Goal: Task Accomplishment & Management: Use online tool/utility

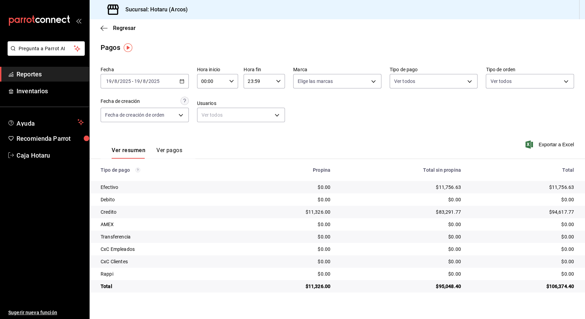
click at [49, 71] on span "Reportes" at bounding box center [50, 74] width 67 height 9
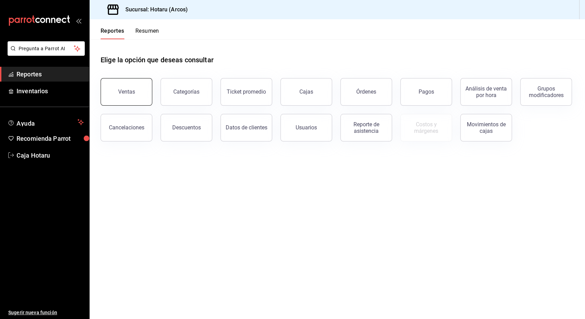
click at [133, 93] on div "Ventas" at bounding box center [126, 92] width 17 height 7
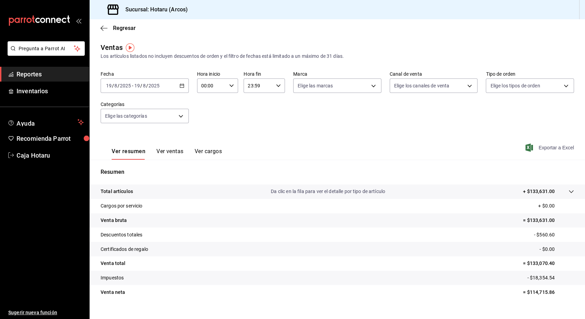
click at [553, 146] on span "Exportar a Excel" at bounding box center [550, 148] width 47 height 8
click at [32, 75] on span "Reportes" at bounding box center [50, 74] width 67 height 9
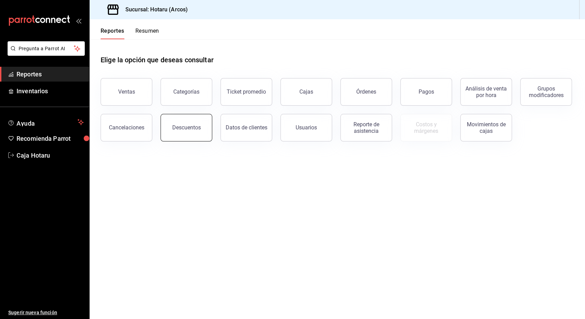
click at [185, 128] on div "Descuentos" at bounding box center [186, 127] width 29 height 7
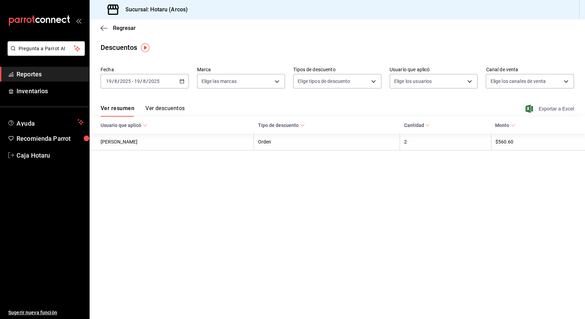
click at [540, 106] on span "Exportar a Excel" at bounding box center [550, 109] width 47 height 8
click at [61, 71] on span "Reportes" at bounding box center [50, 74] width 67 height 9
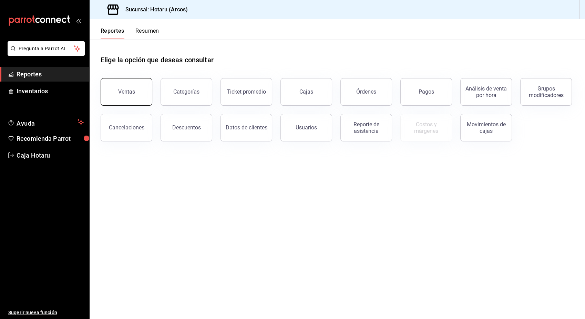
click at [143, 87] on button "Ventas" at bounding box center [127, 92] width 52 height 28
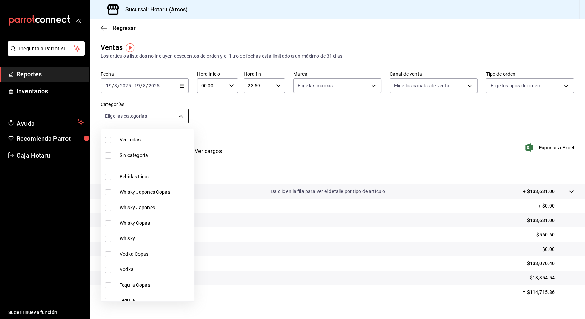
click at [183, 115] on body "Pregunta a Parrot AI Reportes Inventarios Ayuda Recomienda Parrot Caja Hotaru S…" at bounding box center [292, 159] width 585 height 319
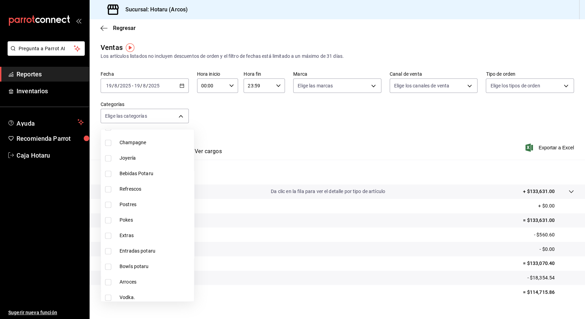
click at [110, 203] on input "checkbox" at bounding box center [108, 205] width 6 height 6
checkbox input "true"
type input "cd5395b2-1c44-4911-bc6a-3e113ce3a6aa"
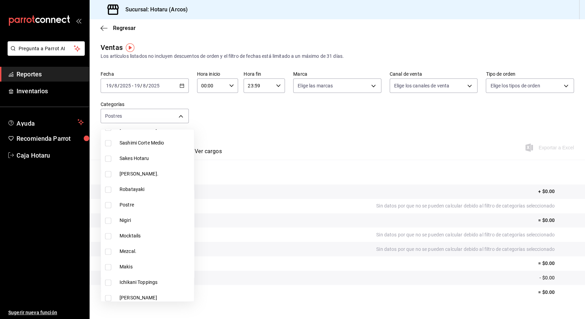
scroll to position [902, 0]
click at [108, 204] on input "checkbox" at bounding box center [108, 205] width 6 height 6
checkbox input "true"
type input "cd5395b2-1c44-4911-bc6a-3e113ce3a6aa,b6a59378-c3ff-41b9-a2b5-b1f87fd6afd2"
click at [350, 139] on div at bounding box center [292, 159] width 585 height 319
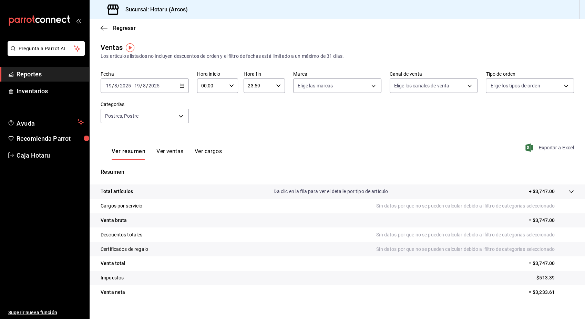
click at [544, 147] on span "Exportar a Excel" at bounding box center [550, 148] width 47 height 8
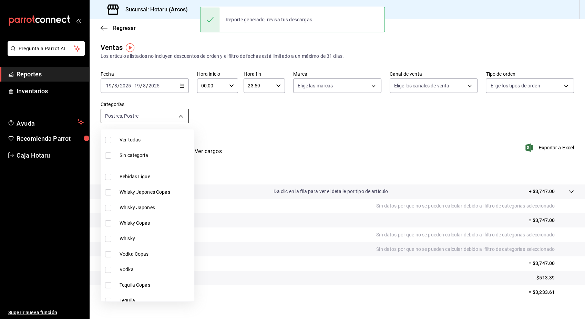
click at [177, 116] on body "Pregunta a Parrot AI Reportes Inventarios Ayuda Recomienda Parrot Caja Hotaru S…" at bounding box center [292, 159] width 585 height 319
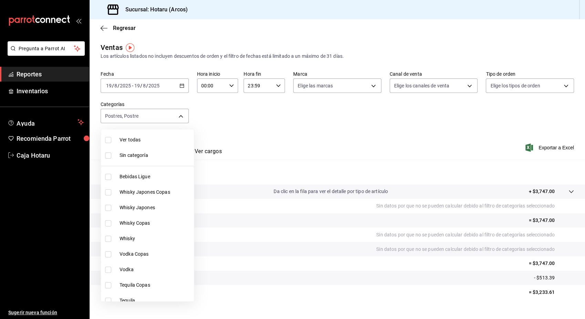
click at [110, 140] on input "checkbox" at bounding box center [108, 140] width 6 height 6
checkbox input "true"
type input "af0fa7ff-854a-4bfb-817f-8061951aea4b,98c40ba0-5fcc-40b0-ad47-58e6283fb45d,d8773…"
checkbox input "true"
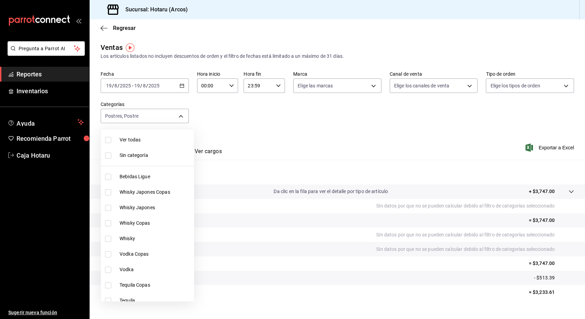
checkbox input "true"
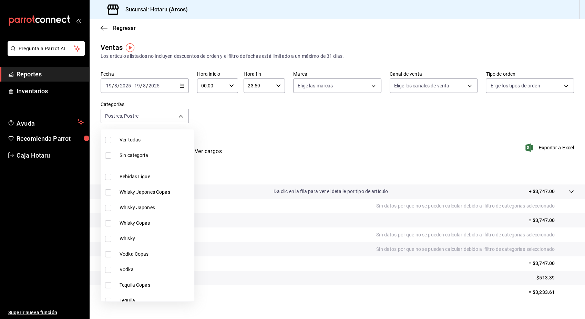
checkbox input "true"
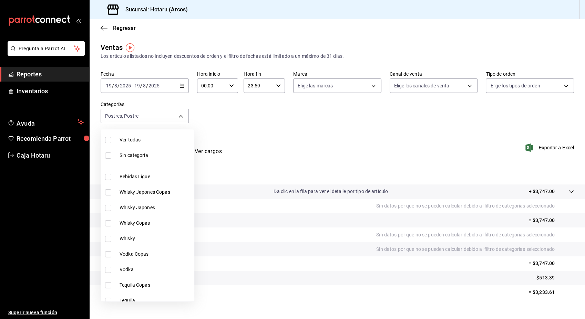
checkbox input "true"
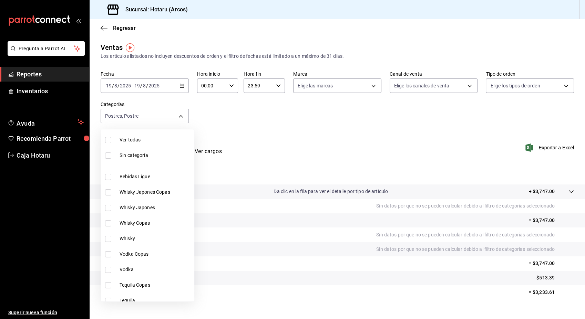
checkbox input "true"
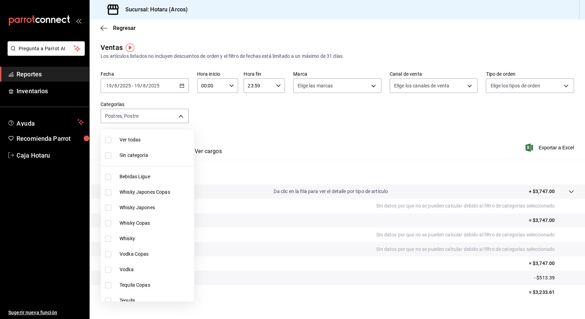
checkbox input "true"
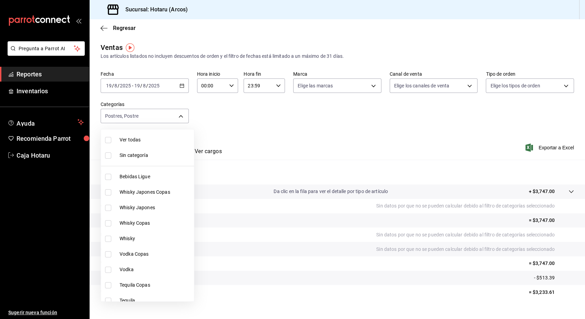
checkbox input "true"
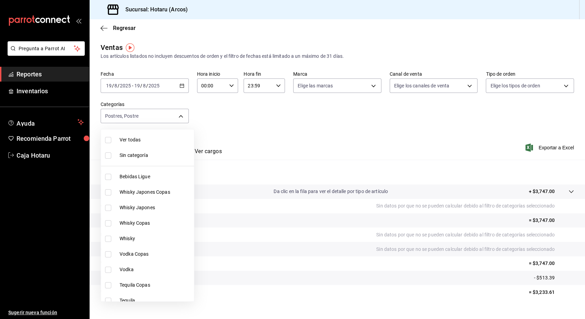
checkbox input "true"
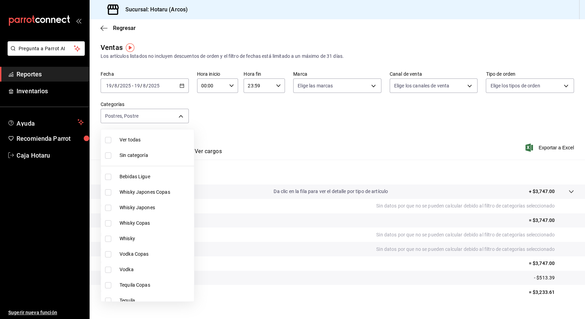
checkbox input "true"
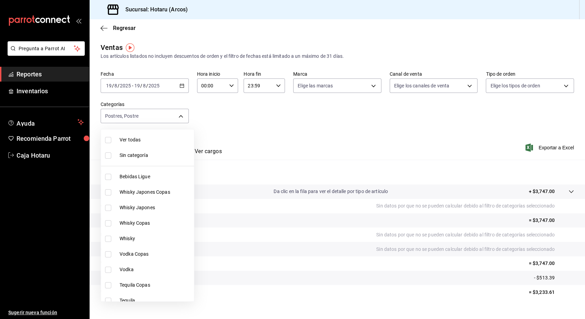
checkbox input "true"
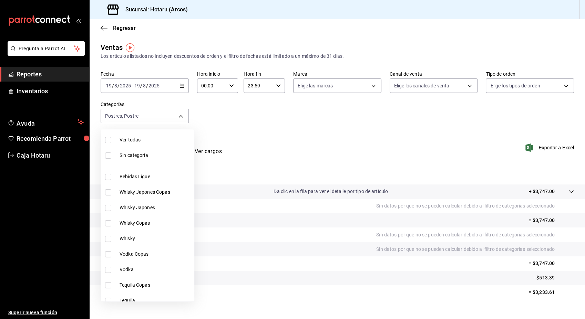
checkbox input "true"
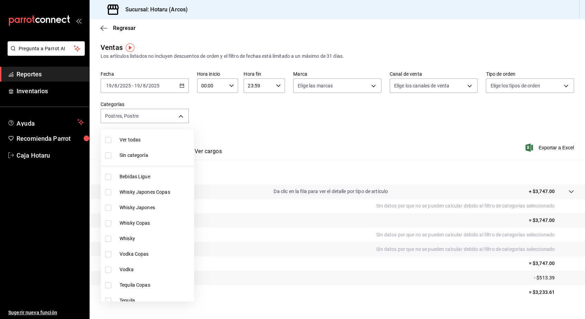
checkbox input "true"
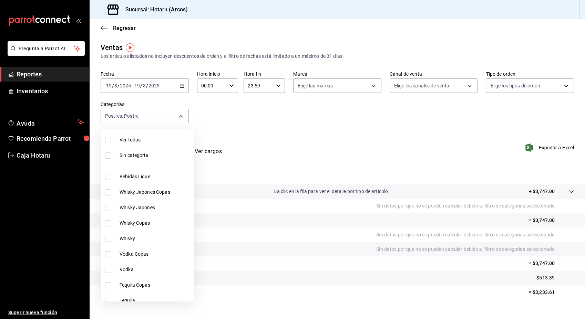
checkbox input "true"
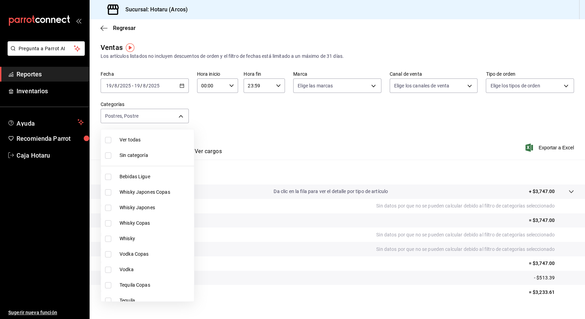
checkbox input "true"
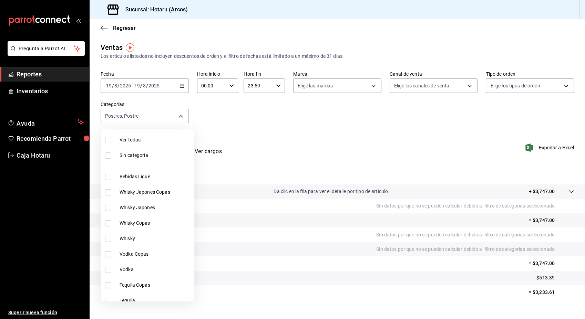
checkbox input "true"
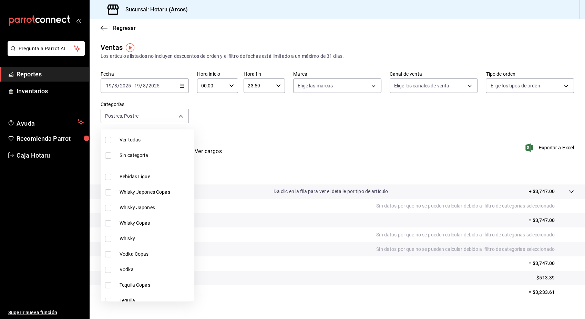
checkbox input "true"
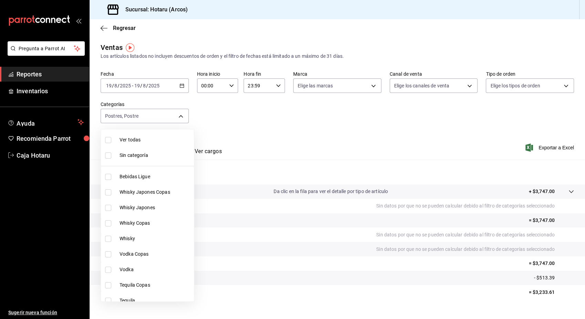
checkbox input "true"
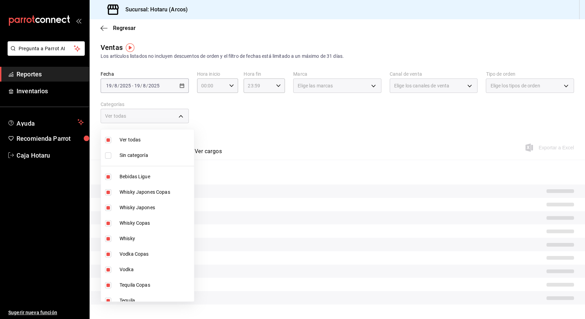
click at [110, 140] on input "checkbox" at bounding box center [108, 140] width 6 height 6
checkbox input "false"
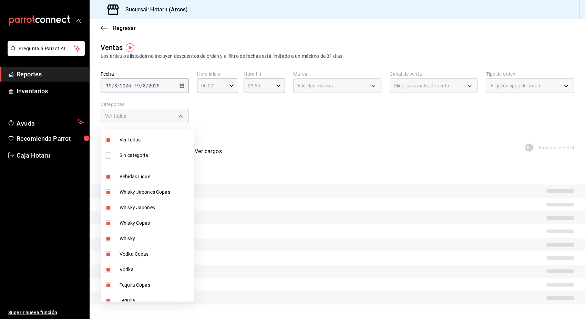
checkbox input "false"
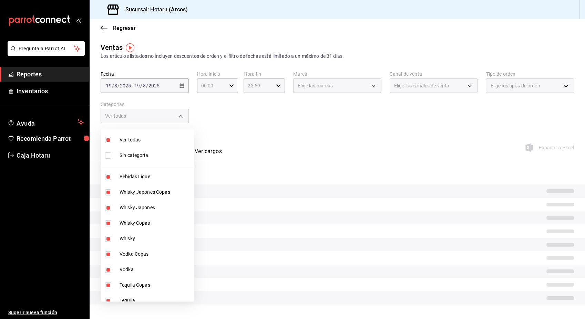
checkbox input "false"
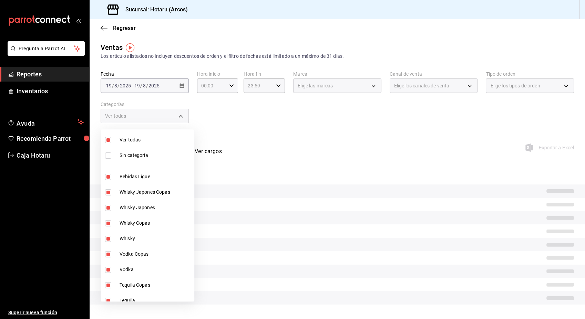
checkbox input "false"
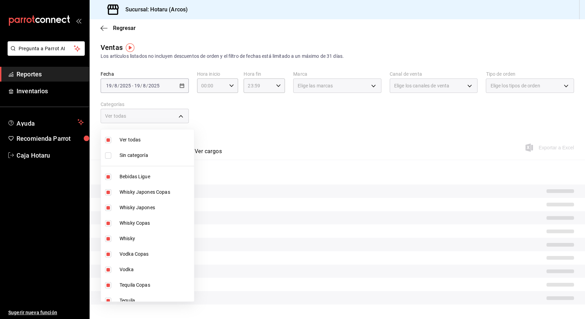
checkbox input "false"
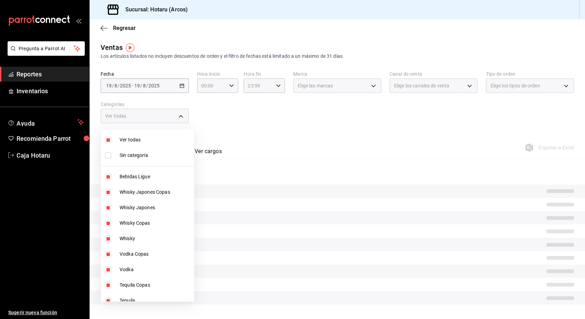
checkbox input "false"
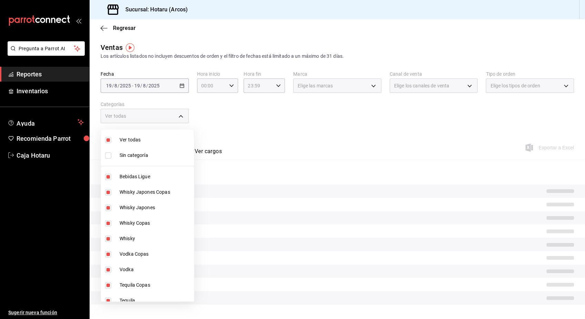
checkbox input "false"
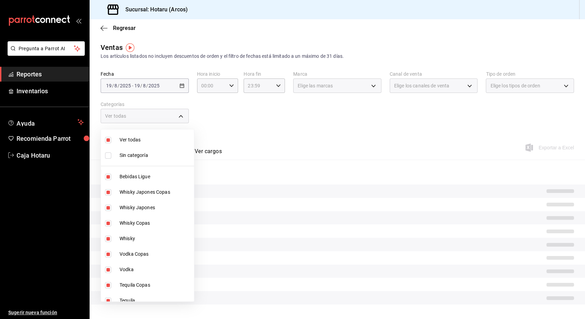
checkbox input "false"
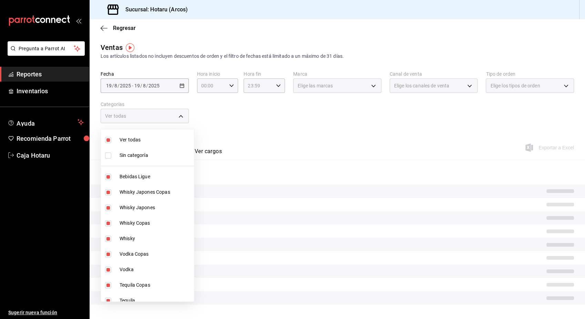
checkbox input "false"
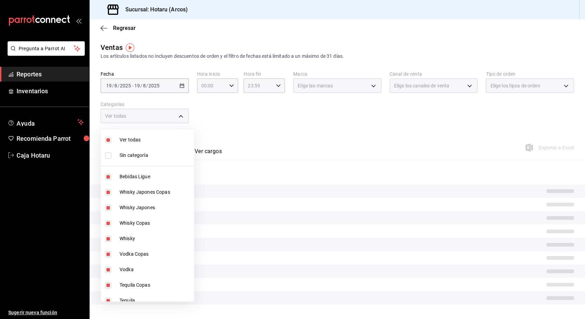
checkbox input "false"
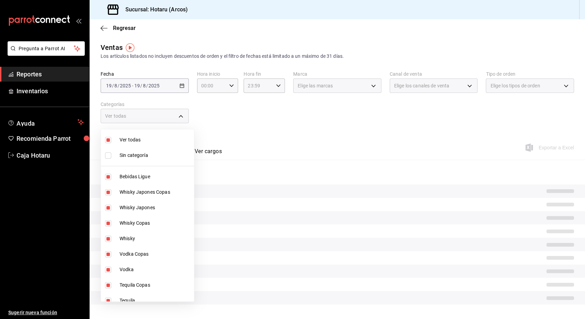
checkbox input "false"
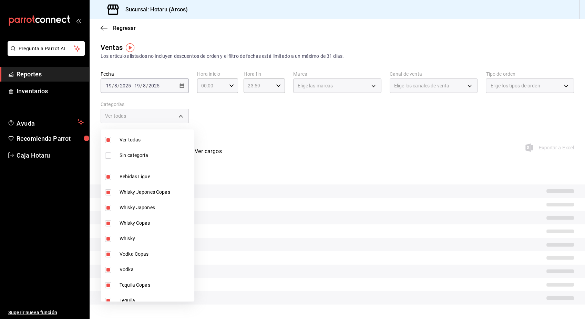
checkbox input "false"
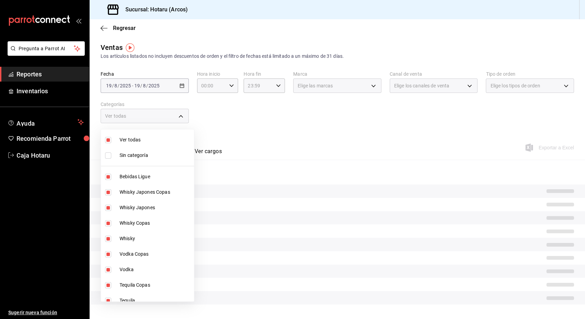
checkbox input "false"
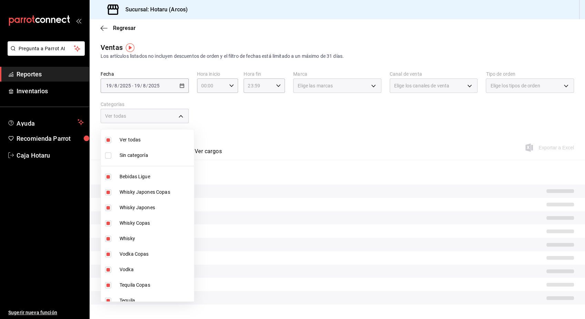
checkbox input "false"
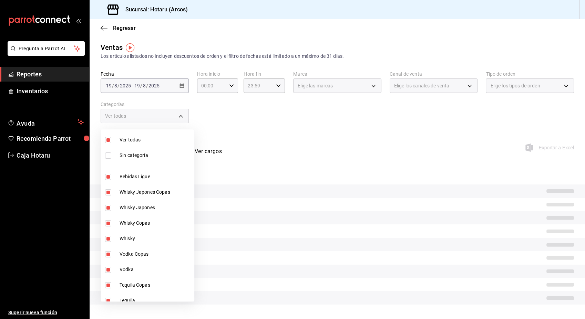
checkbox input "false"
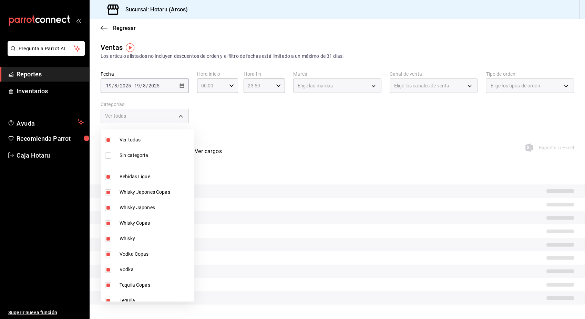
checkbox input "false"
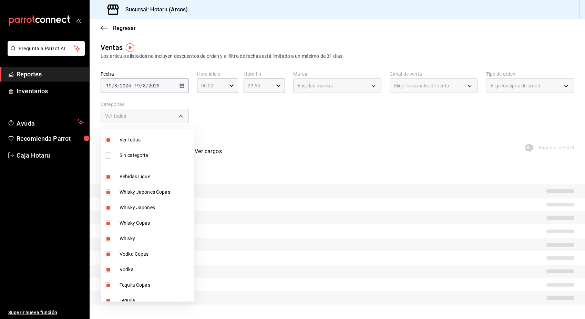
checkbox input "false"
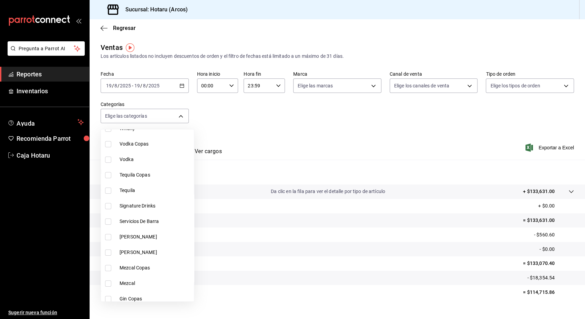
scroll to position [128, 0]
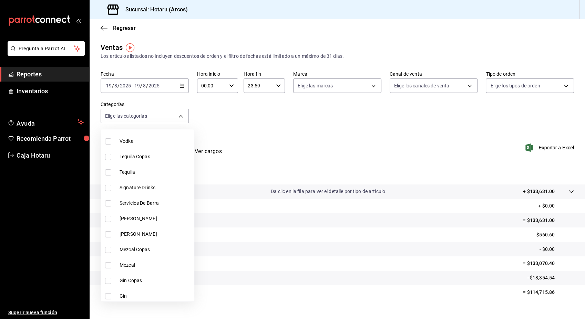
click at [106, 187] on input "checkbox" at bounding box center [108, 188] width 6 height 6
checkbox input "true"
type input "5307b469-9f11-48b6-9270-130bdb8be837"
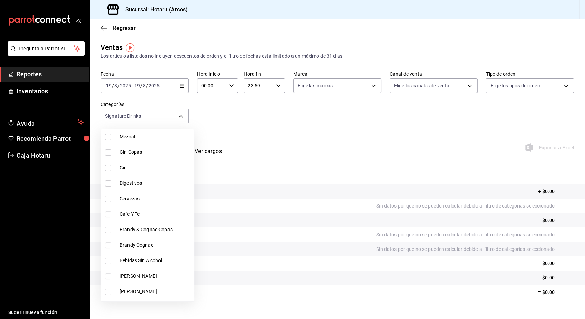
scroll to position [263, 0]
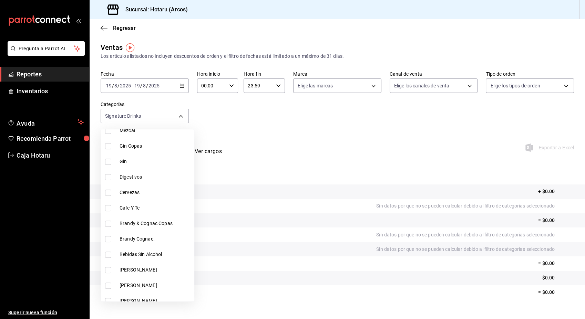
click at [110, 177] on input "checkbox" at bounding box center [108, 177] width 6 height 6
checkbox input "true"
type input "5307b469-9f11-48b6-9270-130bdb8be837,4fad770b-dbaa-4d21-[DATE]-ae956538371f"
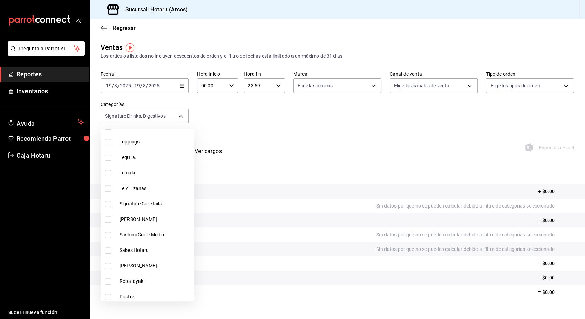
scroll to position [815, 0]
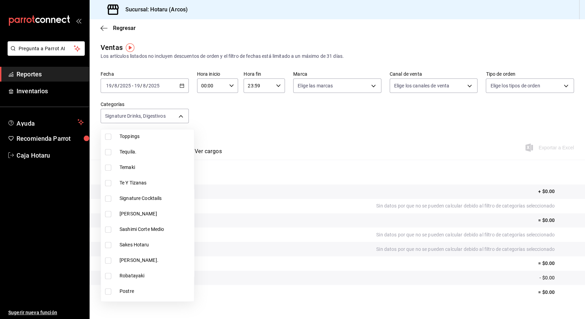
click at [109, 197] on input "checkbox" at bounding box center [108, 199] width 6 height 6
checkbox input "true"
type input "5307b469-9f11-48b6-9270-130bdb8be837,4fad770b-dbaa-4d21-[DATE]-ae956538371f,d40…"
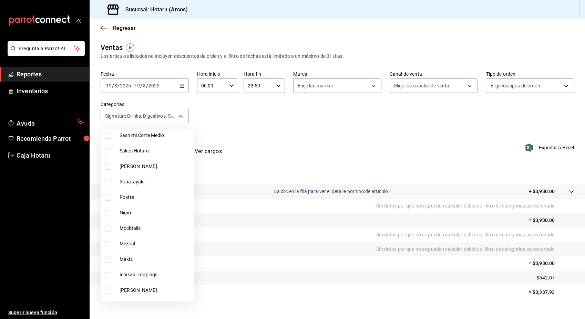
scroll to position [913, 0]
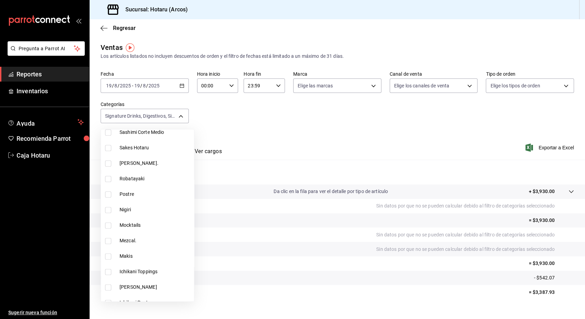
click at [109, 224] on input "checkbox" at bounding box center [108, 226] width 6 height 6
checkbox input "true"
type input "5307b469-9f11-48b6-9270-130bdb8be837,4fad770b-dbaa-4d21-[DATE]-ae956538371f,d40…"
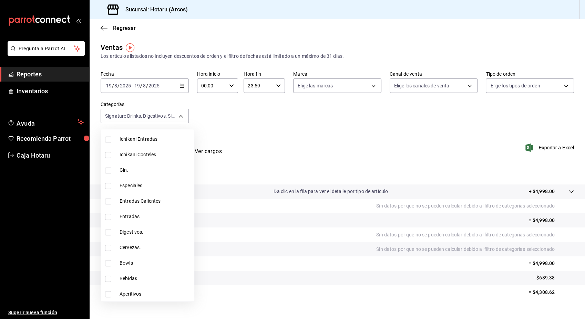
click at [109, 230] on input "checkbox" at bounding box center [108, 232] width 6 height 6
checkbox input "true"
type input "5307b469-9f11-48b6-9270-130bdb8be837,4fad770b-dbaa-4d21-[DATE]-ae956538371f,d40…"
click at [110, 294] on input "checkbox" at bounding box center [108, 294] width 6 height 6
checkbox input "true"
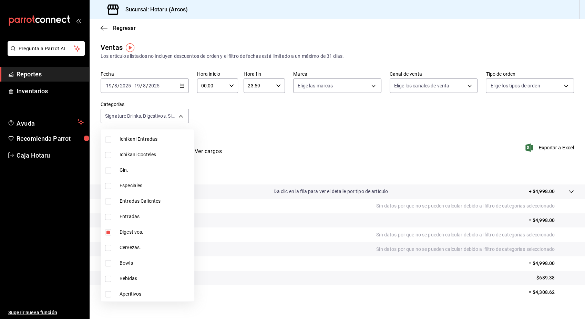
type input "5307b469-9f11-48b6-9270-130bdb8be837,4fad770b-dbaa-4d21-[DATE]-ae956538371f,d40…"
click at [540, 148] on div at bounding box center [292, 159] width 585 height 319
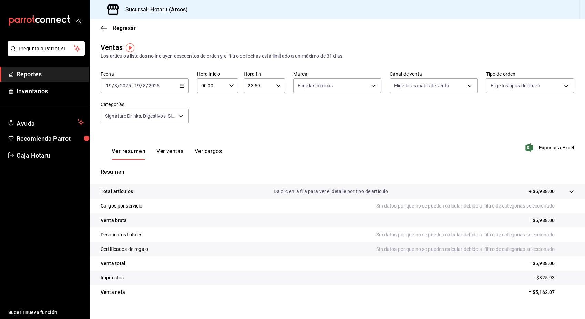
click at [540, 148] on span "Exportar a Excel" at bounding box center [550, 148] width 47 height 8
